Goal: Transaction & Acquisition: Purchase product/service

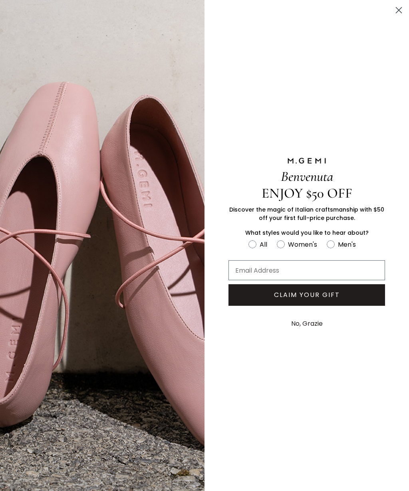
click at [398, 6] on circle "Close dialog" at bounding box center [398, 10] width 13 height 13
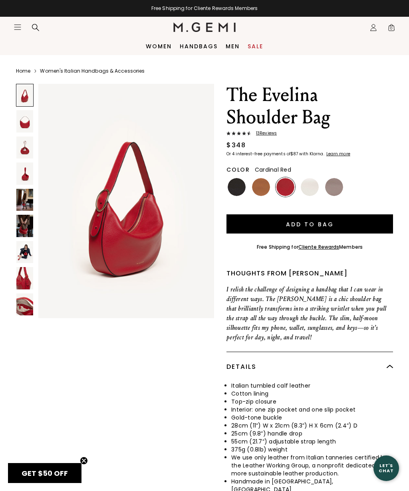
click at [21, 200] on img at bounding box center [24, 200] width 17 height 22
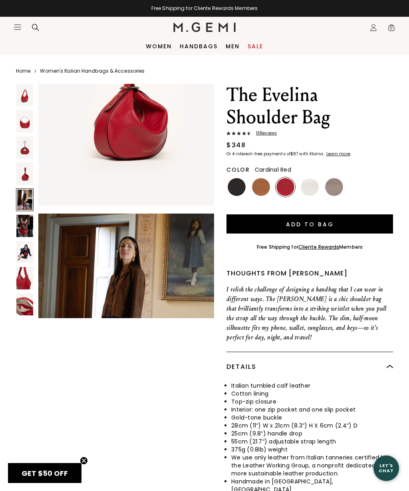
scroll to position [970, 0]
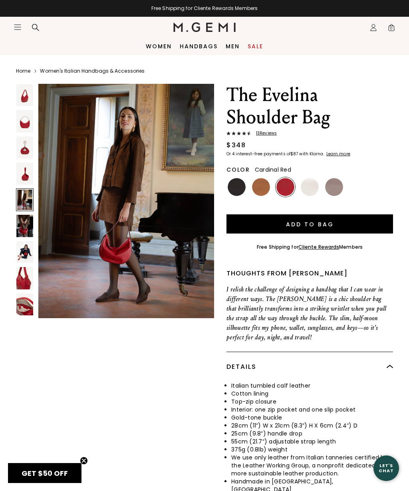
click at [24, 223] on img at bounding box center [24, 226] width 17 height 22
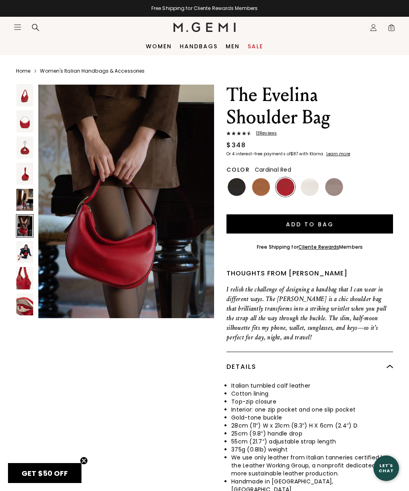
scroll to position [1213, 0]
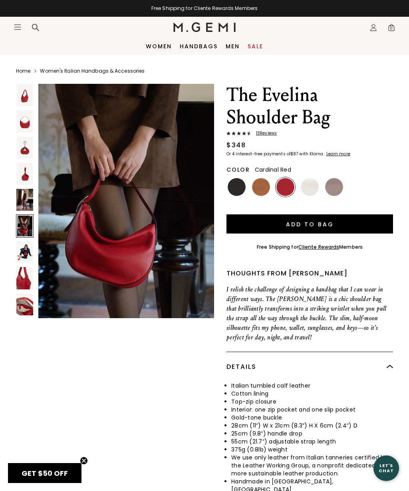
click at [22, 250] on img at bounding box center [24, 252] width 17 height 22
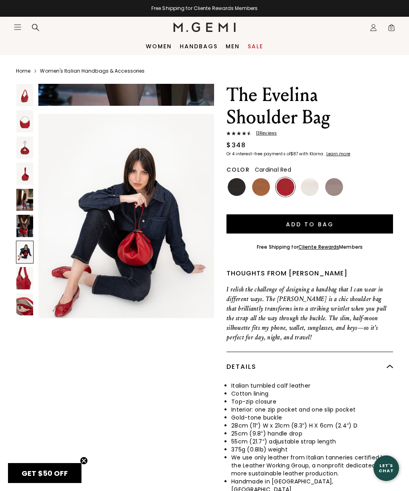
scroll to position [1455, 0]
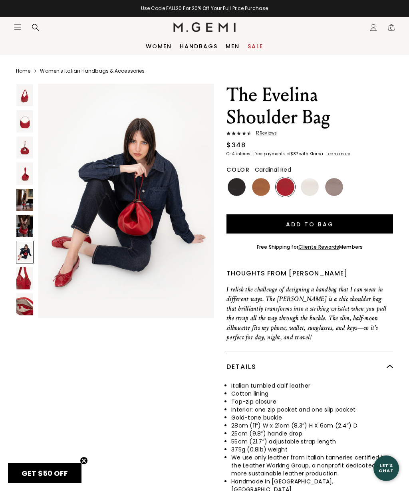
click at [20, 278] on img at bounding box center [24, 278] width 17 height 22
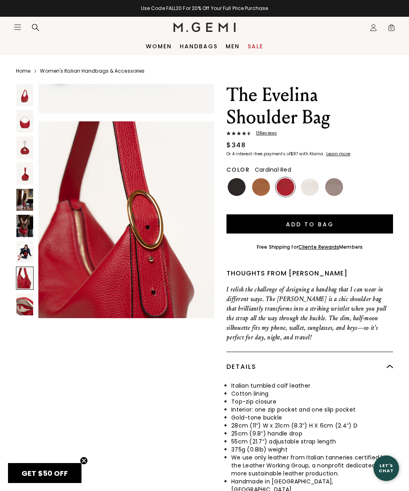
scroll to position [1698, 0]
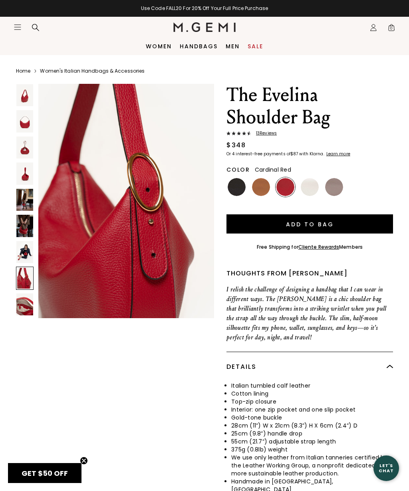
click at [19, 149] on img at bounding box center [24, 148] width 17 height 22
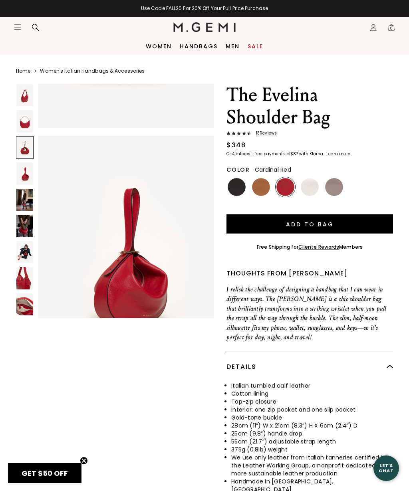
scroll to position [485, 0]
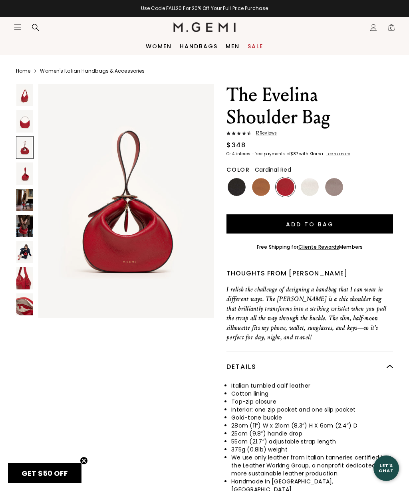
click at [21, 120] on img at bounding box center [24, 121] width 17 height 22
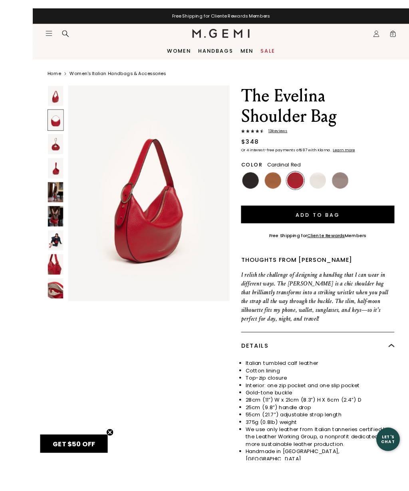
scroll to position [25, 0]
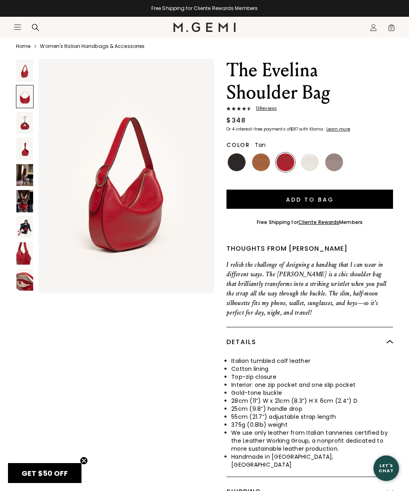
click at [265, 165] on img at bounding box center [261, 162] width 18 height 18
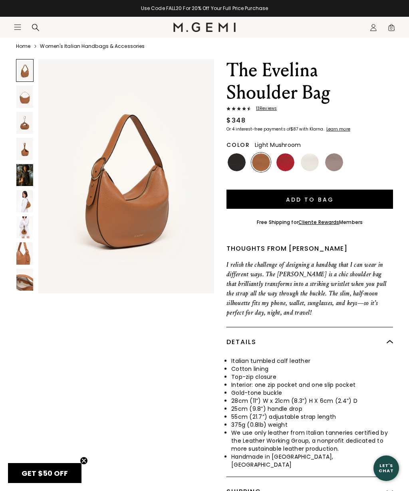
click at [335, 154] on img at bounding box center [334, 162] width 18 height 18
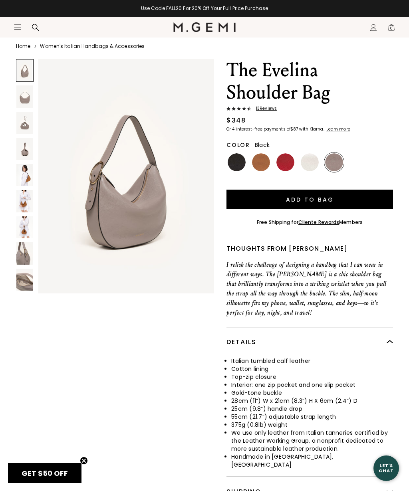
click at [236, 162] on img at bounding box center [237, 162] width 18 height 18
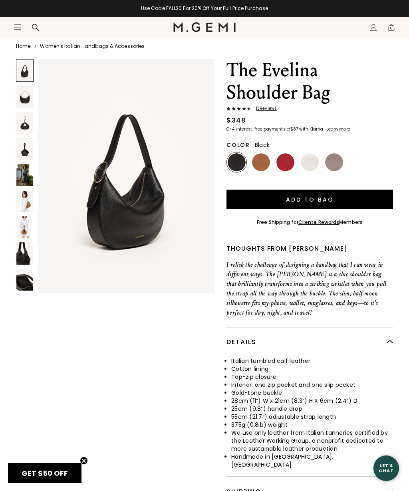
click at [21, 205] on img at bounding box center [24, 201] width 17 height 22
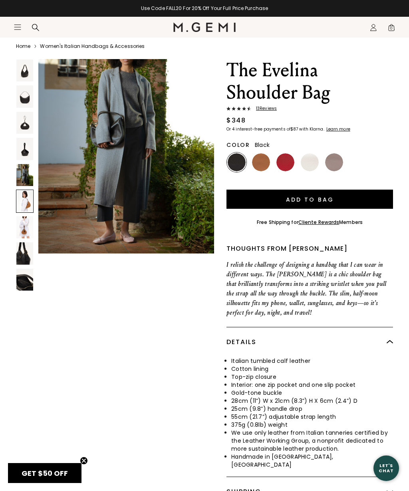
scroll to position [1213, 0]
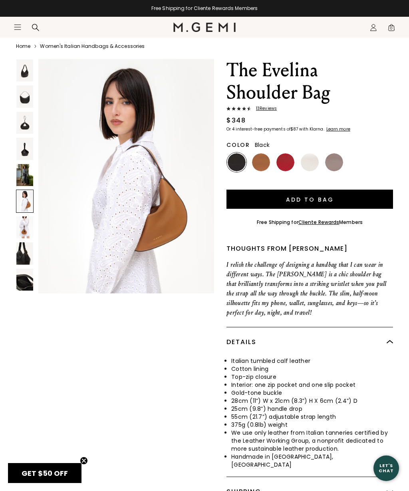
click at [22, 231] on img at bounding box center [24, 228] width 17 height 22
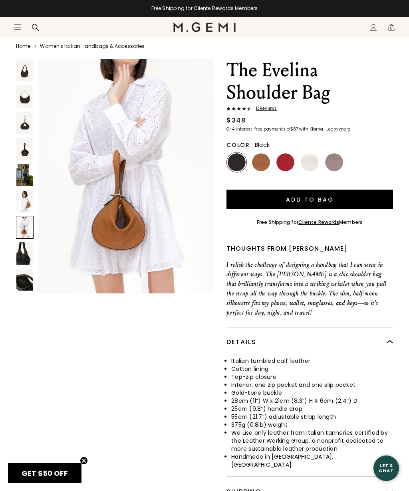
scroll to position [1455, 0]
click at [24, 201] on img at bounding box center [24, 201] width 17 height 22
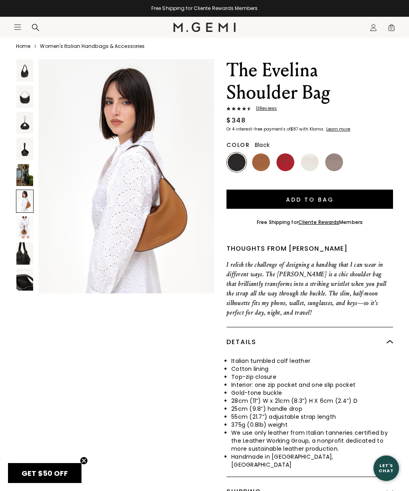
click at [20, 168] on img at bounding box center [24, 175] width 17 height 22
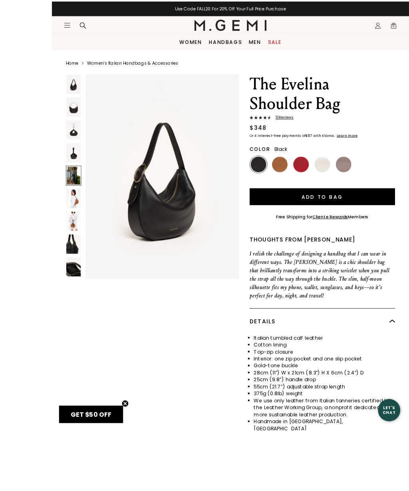
scroll to position [4, 0]
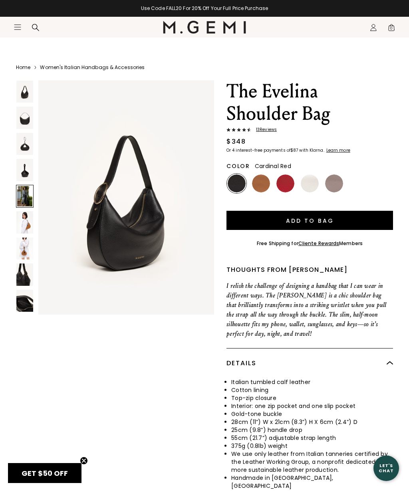
click at [285, 187] on img at bounding box center [285, 184] width 18 height 18
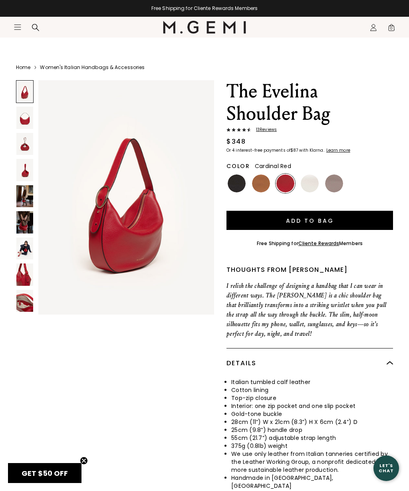
click at [0, 133] on section "Home Women's Italian Handbags & Accessories The [PERSON_NAME] Shoulder Bag 13 R…" at bounding box center [204, 304] width 409 height 504
